Goal: Task Accomplishment & Management: Manage account settings

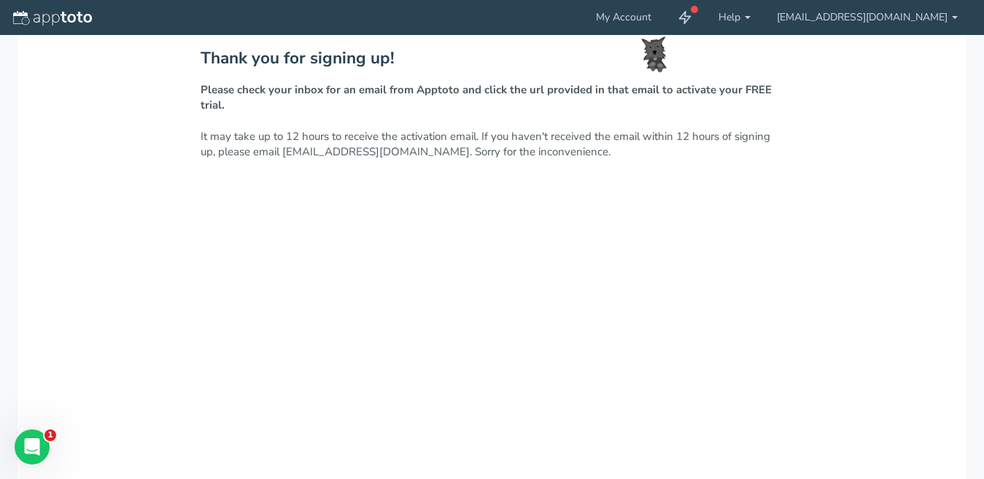
drag, startPoint x: 191, startPoint y: 87, endPoint x: 234, endPoint y: 104, distance: 46.5
click at [234, 104] on div "Thank you for signing up! Please check your inbox for an email from Apptoto and…" at bounding box center [492, 400] width 949 height 730
click at [224, 112] on div at bounding box center [224, 112] width 0 height 0
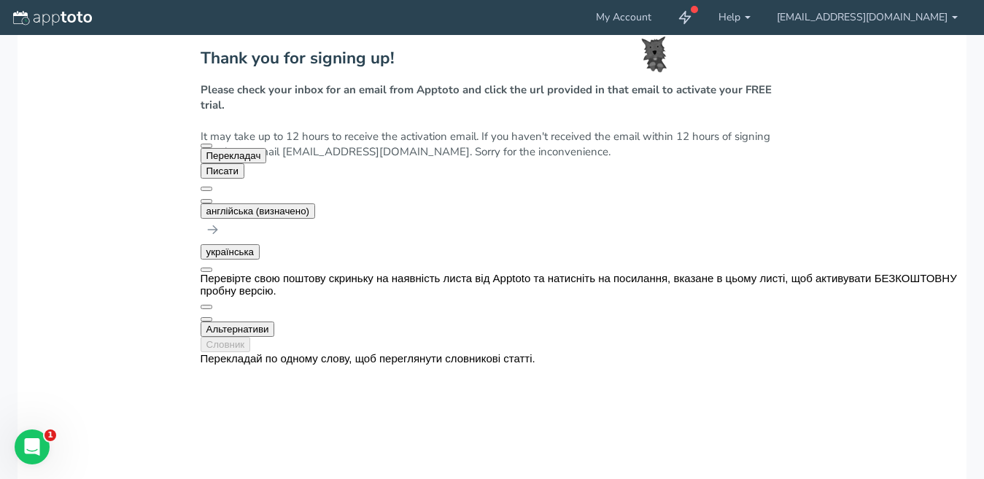
click at [279, 117] on p "Please check your inbox for an email from Apptoto and click the url provided in…" at bounding box center [493, 121] width 584 height 78
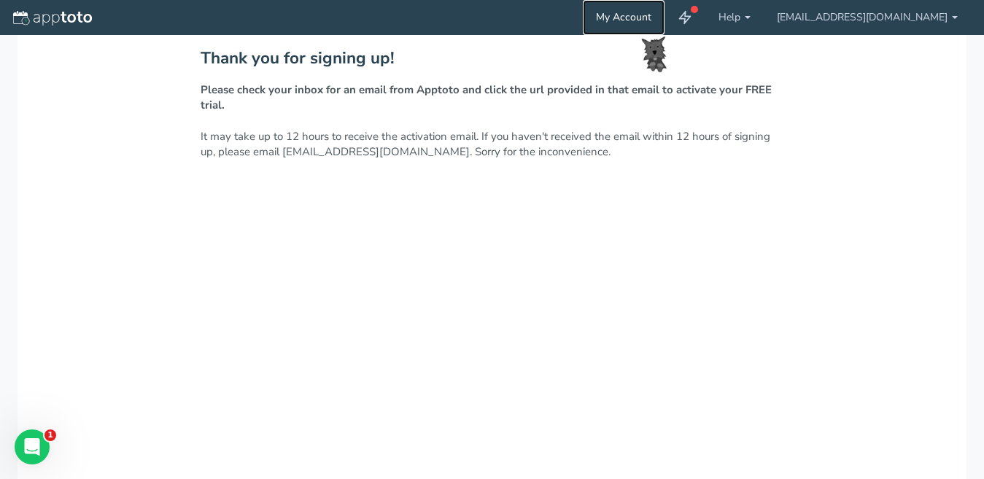
click at [657, 18] on link "My Account" at bounding box center [624, 17] width 82 height 35
click at [706, 16] on link at bounding box center [685, 17] width 41 height 35
click at [950, 24] on link "[EMAIL_ADDRESS][DOMAIN_NAME]" at bounding box center [867, 17] width 207 height 35
